Goal: Task Accomplishment & Management: Manage account settings

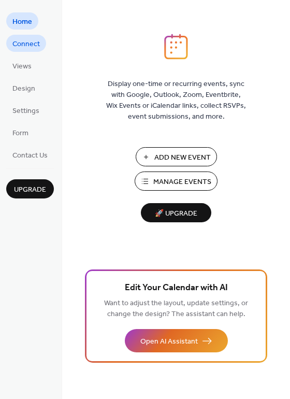
click at [45, 46] on link "Connect" at bounding box center [26, 43] width 40 height 17
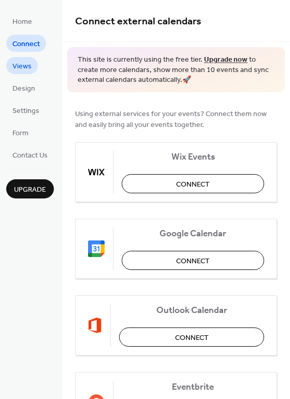
click at [15, 70] on span "Views" at bounding box center [21, 66] width 19 height 11
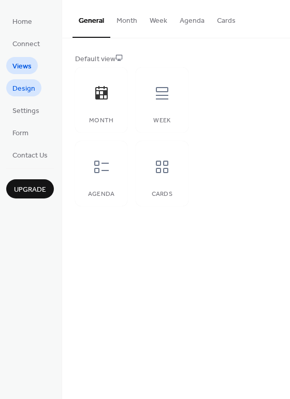
click at [19, 91] on span "Design" at bounding box center [23, 88] width 23 height 11
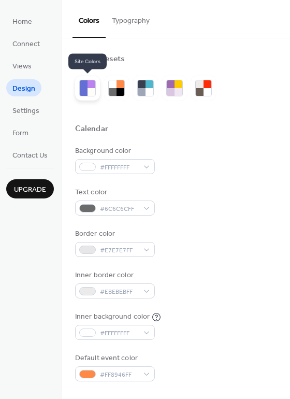
click at [90, 88] on div at bounding box center [92, 92] width 8 height 8
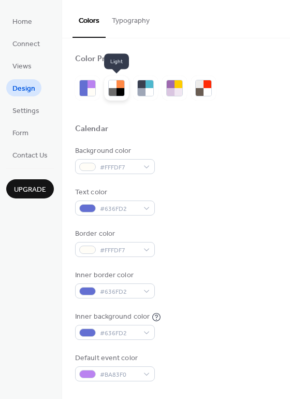
click at [116, 84] on div at bounding box center [113, 84] width 8 height 8
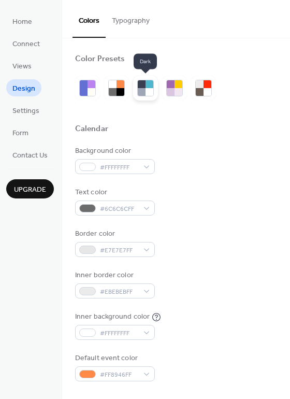
click at [138, 90] on div at bounding box center [142, 92] width 8 height 8
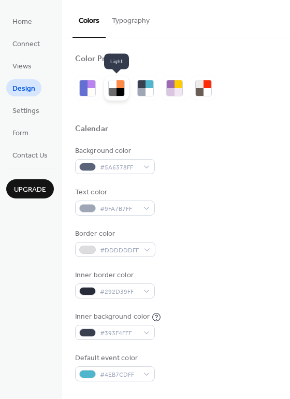
click at [123, 85] on div at bounding box center [121, 84] width 8 height 8
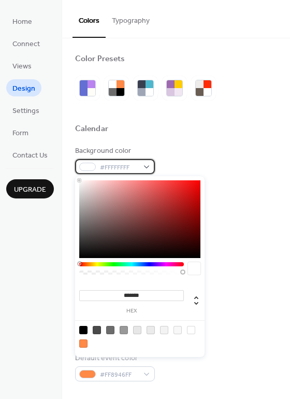
click at [98, 164] on div "#FFFFFFFF" at bounding box center [115, 166] width 80 height 15
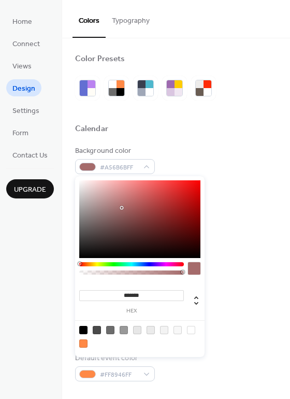
drag, startPoint x: 103, startPoint y: 224, endPoint x: 129, endPoint y: 203, distance: 33.8
click at [129, 203] on div at bounding box center [139, 219] width 121 height 78
click at [139, 183] on div at bounding box center [139, 219] width 121 height 78
click at [141, 261] on div "******* hex" at bounding box center [140, 266] width 130 height 181
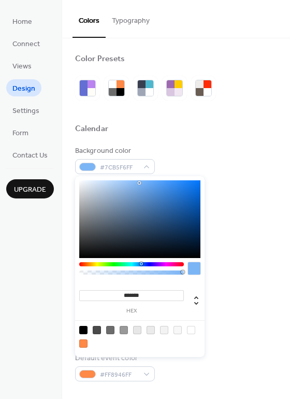
click at [141, 264] on div at bounding box center [131, 264] width 105 height 4
type input "*******"
click at [134, 266] on div at bounding box center [131, 264] width 105 height 4
